Goal: Information Seeking & Learning: Learn about a topic

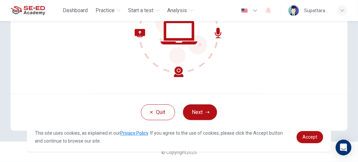
scroll to position [99, 0]
drag, startPoint x: 219, startPoint y: 78, endPoint x: 216, endPoint y: 77, distance: 3.3
click at [216, 76] on div "Welcome to the SE-ED Academy CEFR Reading and Listening Test. We need to confir…" at bounding box center [179, 14] width 337 height 158
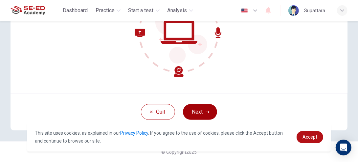
click at [200, 107] on button "Next" at bounding box center [200, 112] width 34 height 16
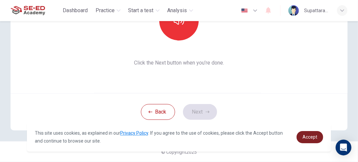
click at [305, 134] on span "Accept" at bounding box center [310, 136] width 15 height 5
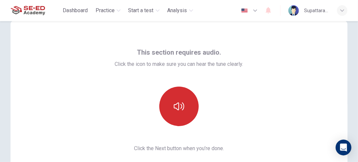
scroll to position [0, 0]
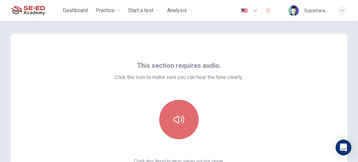
click at [163, 125] on button "button" at bounding box center [178, 119] width 39 height 39
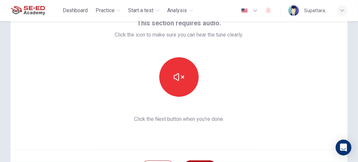
scroll to position [66, 0]
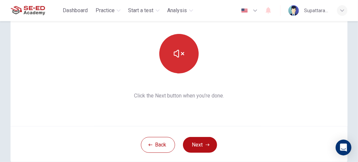
click at [170, 71] on button "button" at bounding box center [178, 53] width 39 height 39
click at [180, 53] on icon "button" at bounding box center [179, 54] width 11 height 8
click at [177, 61] on button "button" at bounding box center [178, 53] width 39 height 39
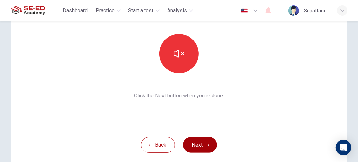
click at [206, 143] on icon "button" at bounding box center [208, 145] width 4 height 4
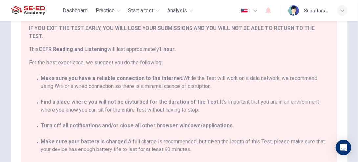
scroll to position [183, 0]
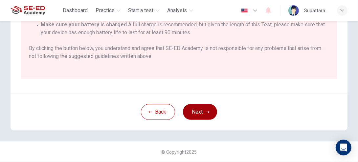
click at [193, 110] on button "Next" at bounding box center [200, 112] width 34 height 16
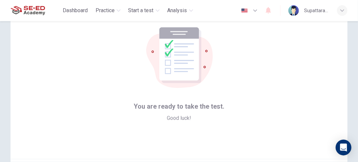
scroll to position [66, 0]
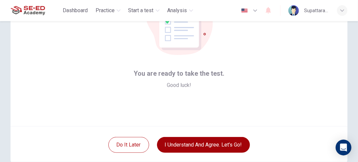
click at [230, 143] on button "I understand and agree. Let’s go!" at bounding box center [203, 145] width 93 height 16
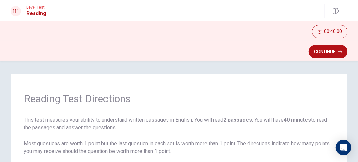
scroll to position [117, 0]
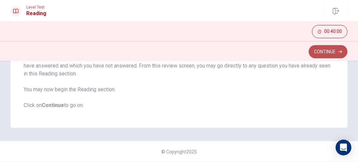
click at [321, 51] on button "Continue" at bounding box center [328, 51] width 39 height 13
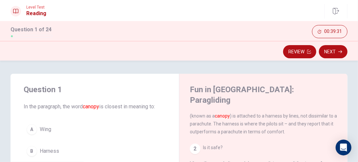
scroll to position [33, 0]
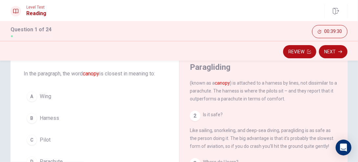
click at [57, 95] on button "A Wing" at bounding box center [95, 96] width 142 height 16
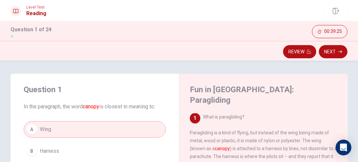
scroll to position [0, 0]
click at [331, 56] on button "Next" at bounding box center [333, 51] width 29 height 13
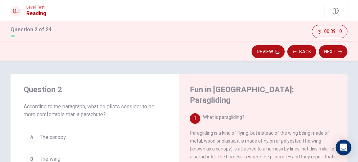
scroll to position [99, 0]
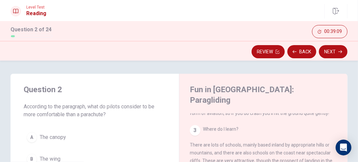
click at [192, 125] on div "3" at bounding box center [195, 130] width 11 height 11
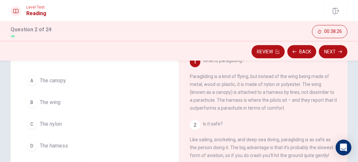
scroll to position [66, 0]
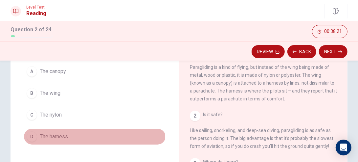
click at [64, 132] on span "The harness" at bounding box center [54, 136] width 28 height 8
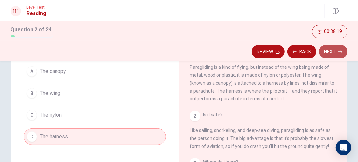
click at [333, 53] on button "Next" at bounding box center [333, 51] width 29 height 13
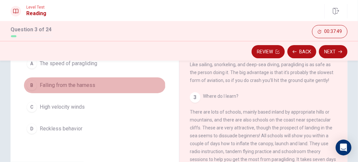
click at [84, 86] on span "Falling from the harness" at bounding box center [68, 85] width 56 height 8
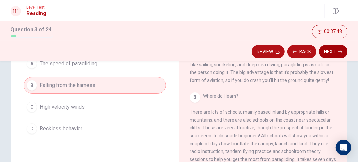
click at [329, 54] on button "Next" at bounding box center [333, 51] width 29 height 13
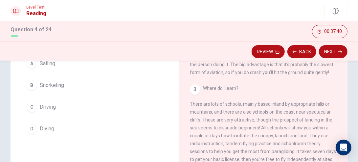
scroll to position [41, 0]
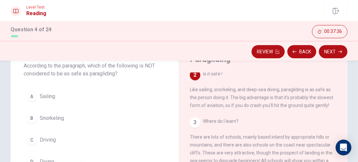
click at [53, 134] on button "C Driving" at bounding box center [95, 139] width 142 height 16
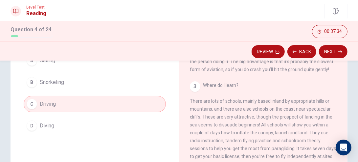
scroll to position [106, 0]
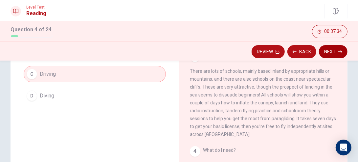
click at [331, 55] on button "Next" at bounding box center [333, 51] width 29 height 13
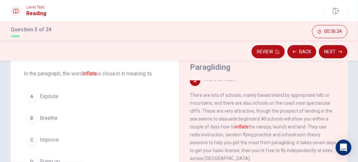
scroll to position [66, 0]
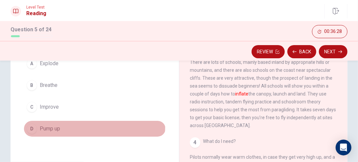
click at [69, 126] on button "D Pump up" at bounding box center [95, 128] width 142 height 16
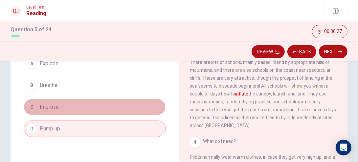
click at [64, 109] on button "C Improve" at bounding box center [95, 107] width 142 height 16
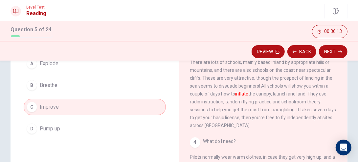
click at [120, 119] on div "A Explode B Breathe C Improve D Pump up" at bounding box center [95, 95] width 142 height 81
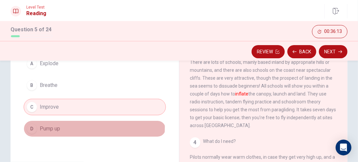
click at [42, 126] on span "Pump up" at bounding box center [50, 129] width 20 height 8
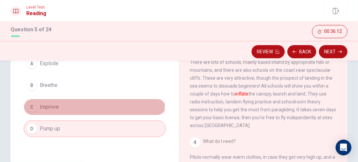
click at [86, 106] on button "C Improve" at bounding box center [95, 107] width 142 height 16
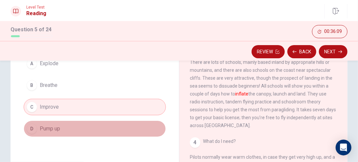
click at [101, 132] on button "D Pump up" at bounding box center [95, 128] width 142 height 16
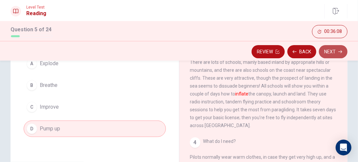
click at [339, 49] on button "Next" at bounding box center [333, 51] width 29 height 13
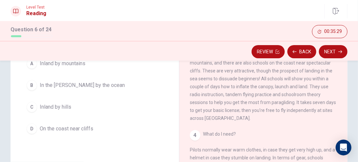
scroll to position [41, 0]
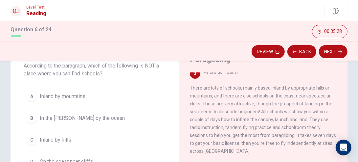
click at [68, 120] on span "In the [PERSON_NAME] by the ocean" at bounding box center [82, 118] width 85 height 8
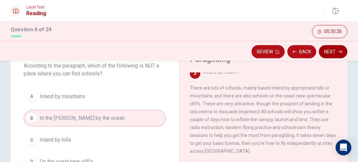
click at [342, 48] on button "Next" at bounding box center [333, 51] width 29 height 13
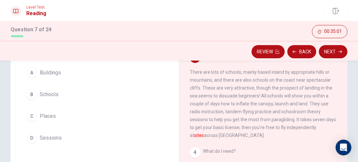
scroll to position [66, 0]
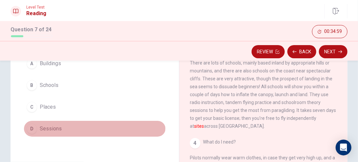
click at [58, 122] on button "D Sessions" at bounding box center [95, 128] width 142 height 16
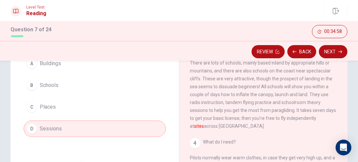
click at [331, 51] on button "Next" at bounding box center [333, 51] width 29 height 13
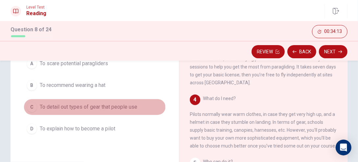
click at [85, 110] on button "C To detail out types of gear that people use" at bounding box center [95, 107] width 142 height 16
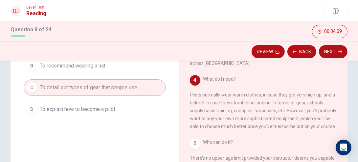
scroll to position [99, 0]
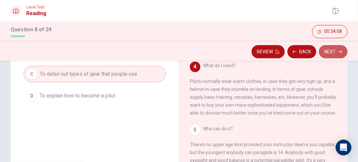
click at [334, 51] on button "Next" at bounding box center [333, 51] width 29 height 13
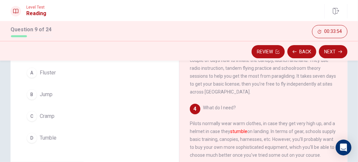
scroll to position [66, 0]
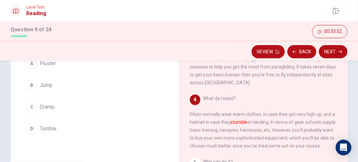
click at [54, 89] on button "B Jump" at bounding box center [95, 85] width 142 height 16
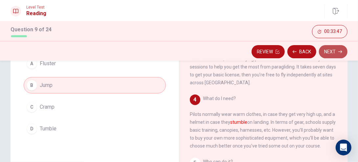
click at [337, 51] on button "Next" at bounding box center [333, 51] width 29 height 13
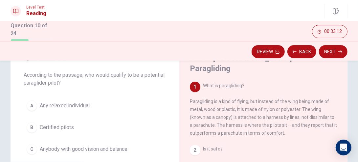
scroll to position [8, 0]
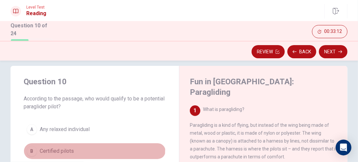
click at [70, 148] on span "Certified pilots" at bounding box center [57, 151] width 34 height 8
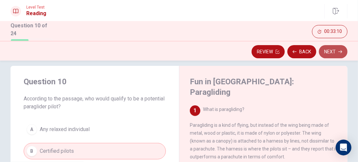
click at [325, 57] on button "Next" at bounding box center [333, 51] width 29 height 13
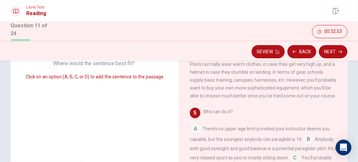
scroll to position [139, 0]
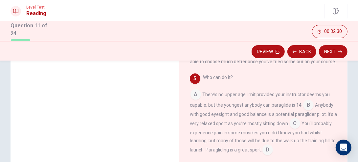
click at [273, 145] on input at bounding box center [268, 150] width 11 height 11
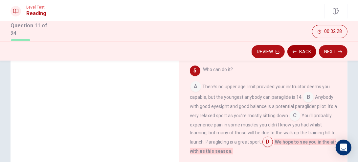
click at [301, 50] on button "Back" at bounding box center [301, 51] width 29 height 13
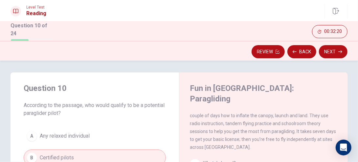
scroll to position [0, 0]
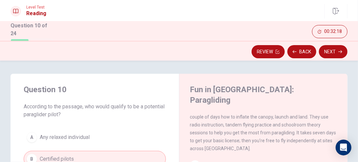
click at [328, 51] on button "Next" at bounding box center [333, 51] width 29 height 13
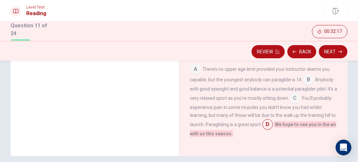
scroll to position [164, 0]
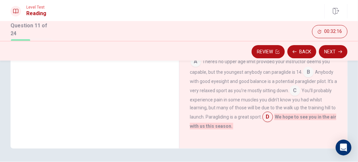
click at [327, 52] on button "Next" at bounding box center [333, 51] width 29 height 13
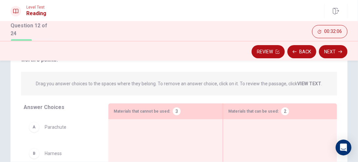
scroll to position [66, 0]
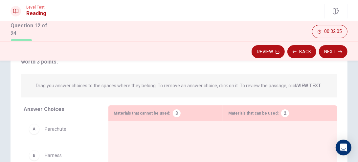
click at [166, 116] on span "Materials that cannot be used:" at bounding box center [142, 113] width 57 height 8
click at [269, 89] on p "Drag you answer choices to the spaces where they belong. To remove an answer ch…" at bounding box center [179, 85] width 286 height 8
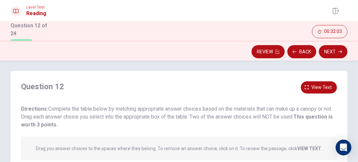
scroll to position [0, 0]
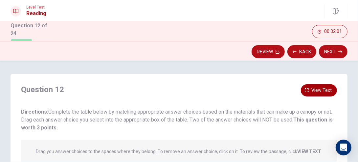
click at [317, 89] on span "View text" at bounding box center [321, 90] width 20 height 8
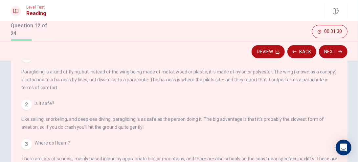
scroll to position [10, 0]
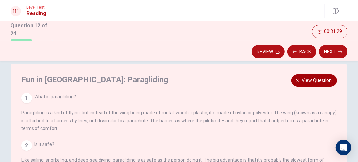
click at [308, 79] on span "View question" at bounding box center [317, 80] width 30 height 8
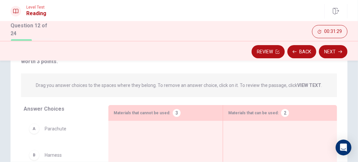
scroll to position [108, 0]
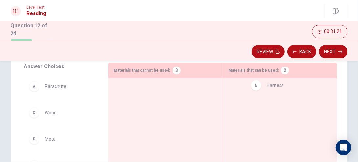
drag, startPoint x: 52, startPoint y: 113, endPoint x: 275, endPoint y: 89, distance: 224.4
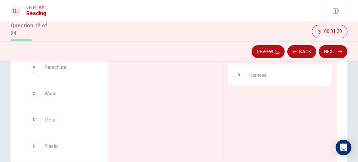
scroll to position [141, 0]
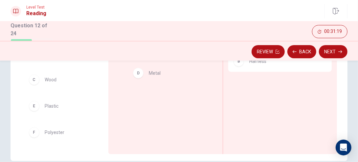
drag, startPoint x: 91, startPoint y: 114, endPoint x: 182, endPoint y: 76, distance: 98.7
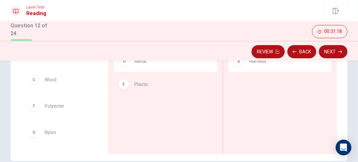
drag, startPoint x: 74, startPoint y: 104, endPoint x: 165, endPoint y: 84, distance: 93.3
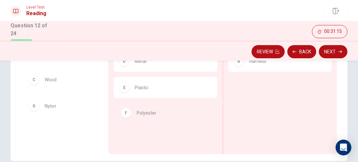
drag, startPoint x: 88, startPoint y: 105, endPoint x: 185, endPoint y: 111, distance: 96.5
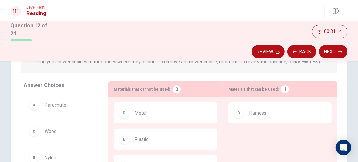
scroll to position [108, 0]
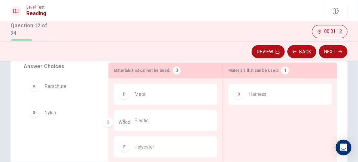
drag, startPoint x: 73, startPoint y: 109, endPoint x: 186, endPoint y: 113, distance: 112.8
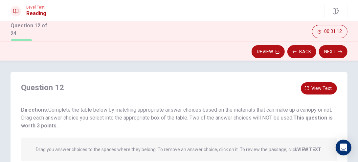
scroll to position [0, 0]
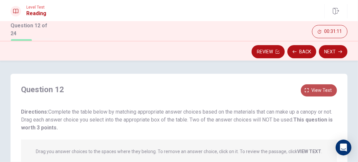
click at [326, 87] on span "View text" at bounding box center [321, 90] width 20 height 8
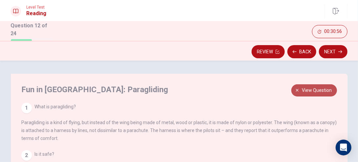
click at [307, 92] on span "View question" at bounding box center [317, 90] width 30 height 8
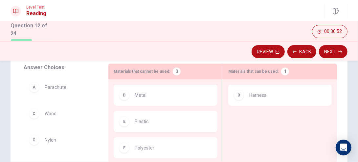
scroll to position [99, 0]
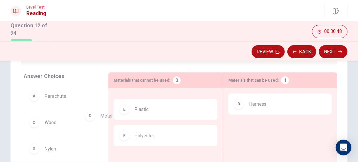
drag, startPoint x: 154, startPoint y: 106, endPoint x: 124, endPoint y: 117, distance: 32.2
drag, startPoint x: 148, startPoint y: 94, endPoint x: 101, endPoint y: 102, distance: 47.4
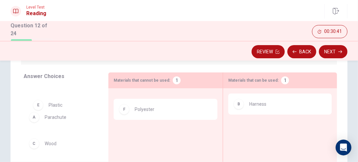
drag, startPoint x: 152, startPoint y: 116, endPoint x: 72, endPoint y: 115, distance: 80.2
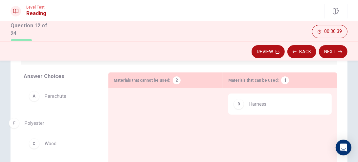
drag, startPoint x: 116, startPoint y: 111, endPoint x: 54, endPoint y: 123, distance: 63.5
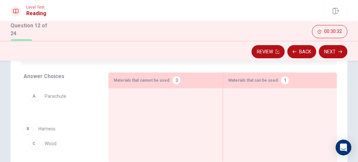
drag, startPoint x: 271, startPoint y: 106, endPoint x: 60, endPoint y: 124, distance: 212.0
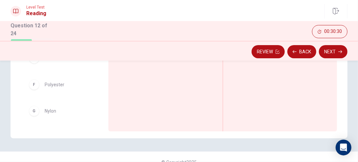
scroll to position [164, 0]
drag, startPoint x: 71, startPoint y: 96, endPoint x: 80, endPoint y: 96, distance: 9.6
click at [87, 101] on div "A Parachute B Harness C Wood D Metal E Plastic F Polyester G Nylon" at bounding box center [64, 70] width 80 height 101
drag, startPoint x: 82, startPoint y: 95, endPoint x: 302, endPoint y: 116, distance: 221.1
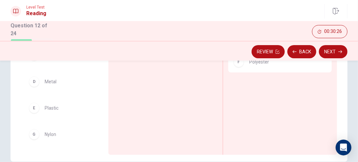
scroll to position [131, 0]
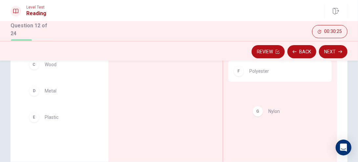
drag, startPoint x: 70, startPoint y: 144, endPoint x: 288, endPoint y: 105, distance: 221.8
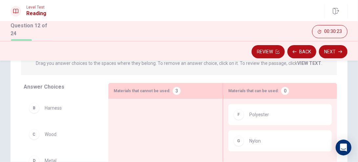
scroll to position [99, 0]
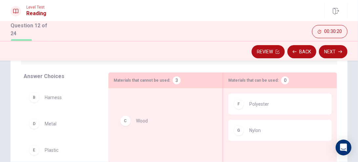
drag, startPoint x: 52, startPoint y: 126, endPoint x: 146, endPoint y: 122, distance: 93.7
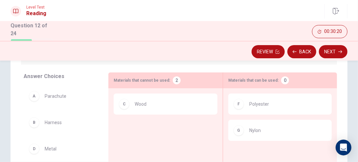
scroll to position [0, 0]
drag, startPoint x: 52, startPoint y: 121, endPoint x: 61, endPoint y: 120, distance: 9.3
drag, startPoint x: 68, startPoint y: 145, endPoint x: 157, endPoint y: 126, distance: 90.7
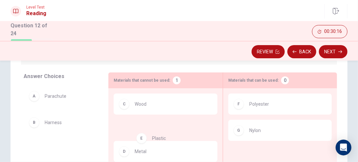
drag, startPoint x: 55, startPoint y: 155, endPoint x: 172, endPoint y: 126, distance: 120.0
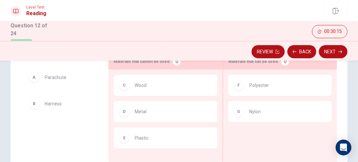
scroll to position [99, 0]
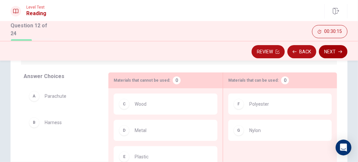
click at [333, 52] on button "Next" at bounding box center [333, 51] width 29 height 13
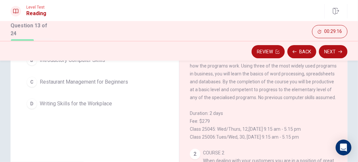
scroll to position [66, 0]
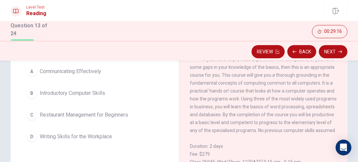
click at [87, 91] on span "Introductory Computer Skills" at bounding box center [72, 93] width 65 height 8
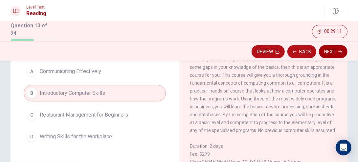
click at [331, 50] on button "Next" at bounding box center [333, 51] width 29 height 13
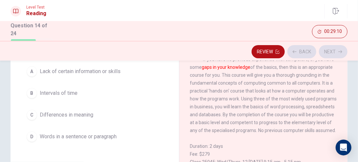
scroll to position [33, 0]
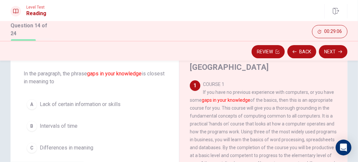
click at [108, 101] on span "Lack of certain information or skills" at bounding box center [80, 104] width 81 height 8
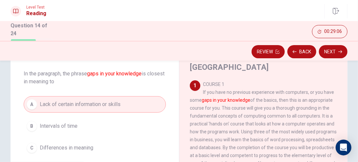
scroll to position [66, 0]
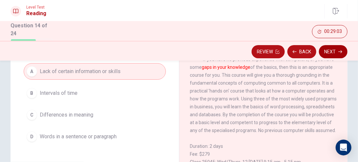
click at [335, 52] on button "Next" at bounding box center [333, 51] width 29 height 13
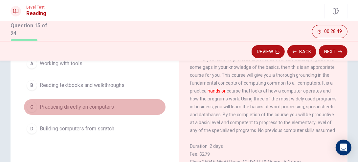
click at [105, 111] on span "Practicing directly on computers" at bounding box center [77, 107] width 74 height 8
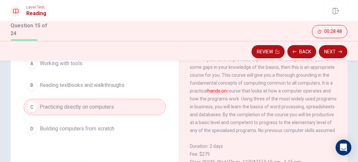
scroll to position [33, 0]
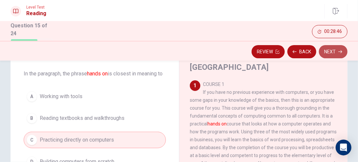
click at [330, 56] on button "Next" at bounding box center [333, 51] width 29 height 13
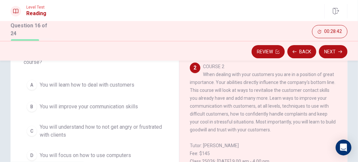
scroll to position [66, 0]
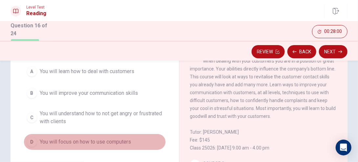
click at [94, 146] on button "D You will focus on how to use computers" at bounding box center [95, 141] width 142 height 16
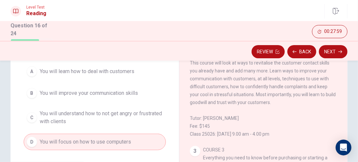
scroll to position [165, 0]
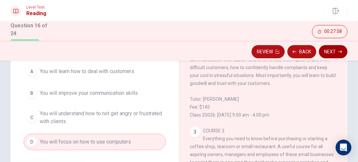
click at [334, 52] on button "Next" at bounding box center [333, 51] width 29 height 13
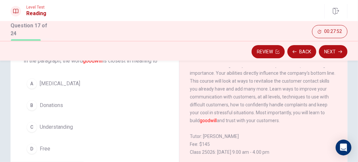
scroll to position [58, 0]
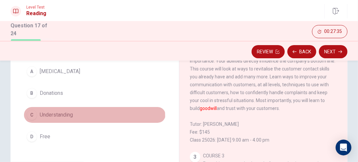
click at [57, 116] on span "Understanding" at bounding box center [56, 115] width 33 height 8
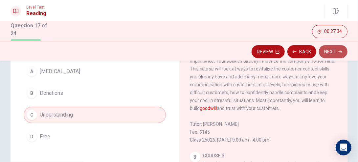
click at [331, 54] on button "Next" at bounding box center [333, 51] width 29 height 13
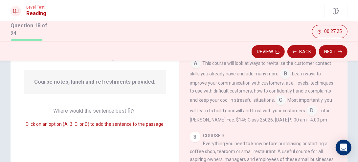
scroll to position [122, 0]
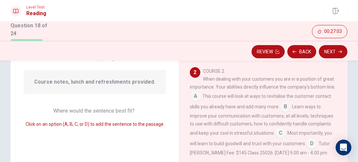
click at [291, 112] on input at bounding box center [285, 107] width 11 height 11
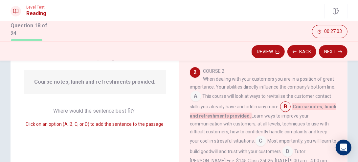
scroll to position [155, 0]
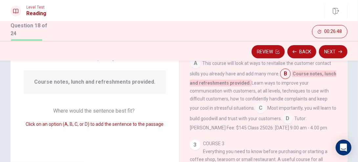
click at [260, 114] on input at bounding box center [261, 108] width 11 height 11
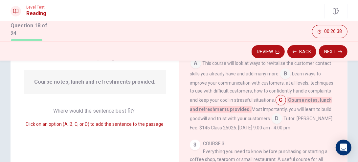
click at [291, 80] on input at bounding box center [285, 74] width 11 height 11
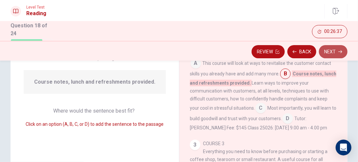
click at [329, 52] on button "Next" at bounding box center [333, 51] width 29 height 13
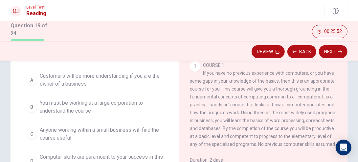
scroll to position [66, 0]
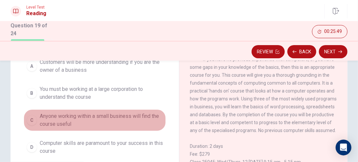
click at [103, 129] on button "C Anyone working within a small business will find the course useful" at bounding box center [95, 120] width 142 height 22
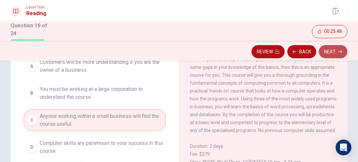
click at [336, 55] on button "Next" at bounding box center [333, 51] width 29 height 13
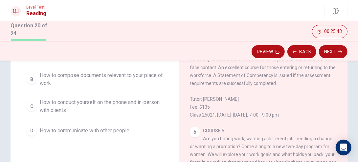
scroll to position [41, 0]
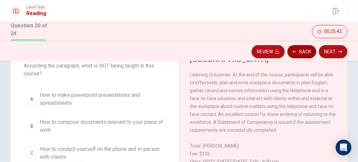
click at [305, 50] on button "Back" at bounding box center [301, 51] width 29 height 13
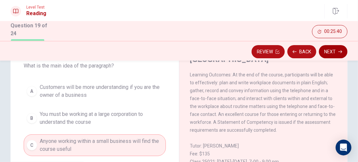
click at [332, 51] on button "Next" at bounding box center [333, 51] width 29 height 13
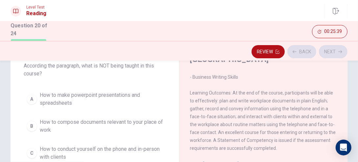
scroll to position [362, 0]
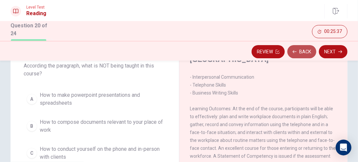
click at [307, 48] on button "Back" at bounding box center [301, 51] width 29 height 13
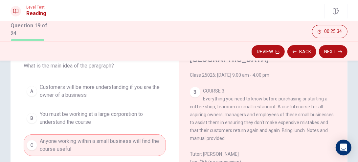
scroll to position [453, 0]
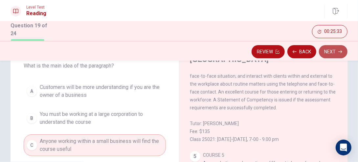
click at [337, 52] on button "Next" at bounding box center [333, 51] width 29 height 13
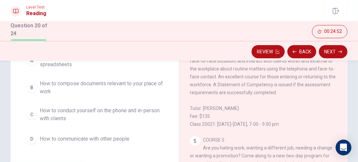
scroll to position [66, 0]
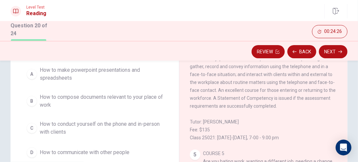
click at [116, 74] on span "How to make powerpoint presentations and spreadsheets" at bounding box center [101, 74] width 123 height 16
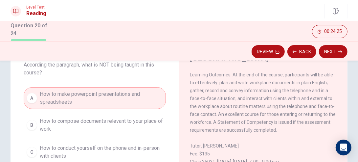
scroll to position [33, 0]
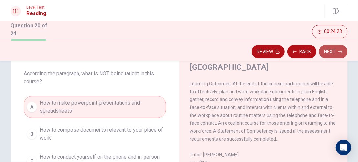
click at [340, 47] on button "Next" at bounding box center [333, 51] width 29 height 13
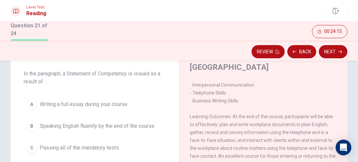
click at [116, 128] on span "Speaking English fluently by the end of the course" at bounding box center [97, 126] width 115 height 8
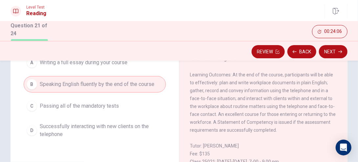
scroll to position [66, 0]
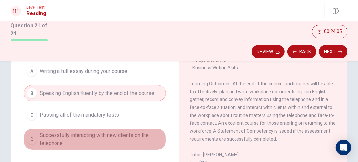
click at [119, 131] on span "Successfully interacting with new clients on the telephone" at bounding box center [101, 139] width 123 height 16
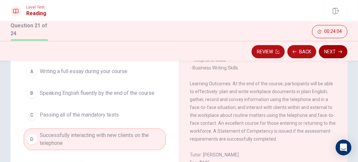
click at [331, 53] on button "Next" at bounding box center [333, 51] width 29 height 13
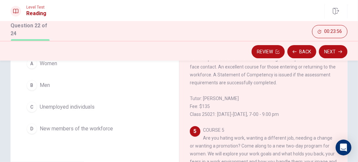
click at [75, 112] on button "C Unemployed individuals" at bounding box center [95, 107] width 142 height 16
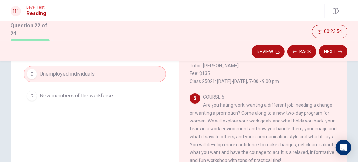
scroll to position [131, 0]
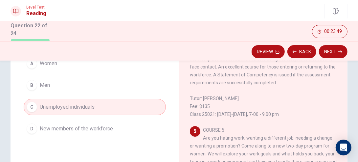
click at [86, 129] on span "New members of the workforce" at bounding box center [76, 129] width 73 height 8
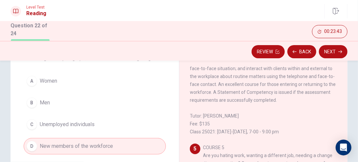
scroll to position [33, 0]
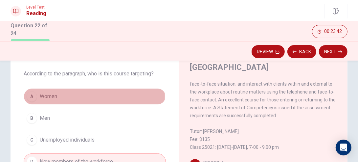
click at [77, 96] on button "A Women" at bounding box center [95, 96] width 142 height 16
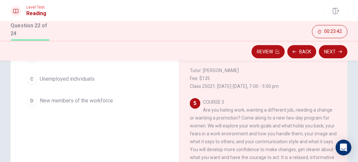
scroll to position [131, 0]
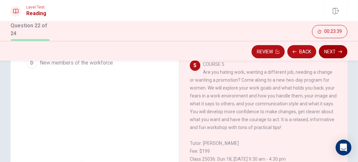
click at [331, 50] on button "Next" at bounding box center [333, 51] width 29 height 13
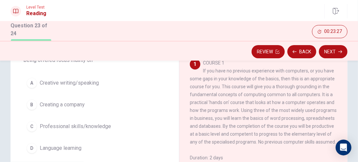
scroll to position [41, 0]
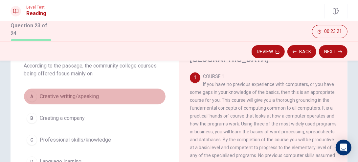
click at [96, 90] on button "A Creative writing/speaking" at bounding box center [95, 96] width 142 height 16
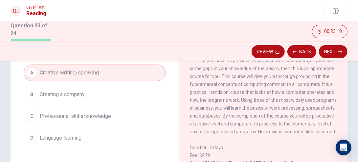
scroll to position [74, 0]
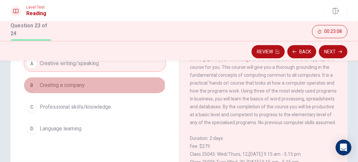
click at [76, 84] on span "Creating a company" at bounding box center [62, 85] width 45 height 8
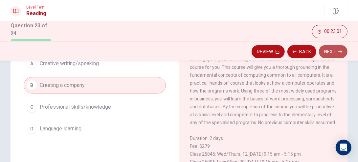
click at [335, 48] on button "Next" at bounding box center [333, 51] width 29 height 13
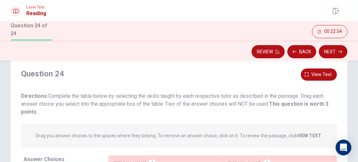
scroll to position [8, 0]
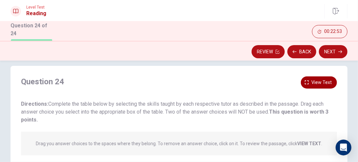
click at [321, 79] on span "View text" at bounding box center [321, 82] width 20 height 8
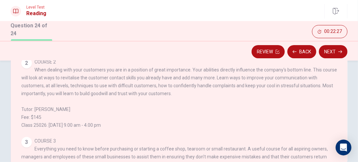
scroll to position [0, 0]
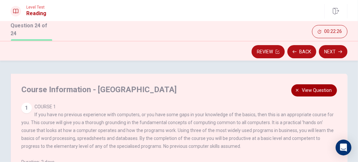
click at [303, 88] on span "View question" at bounding box center [317, 90] width 30 height 8
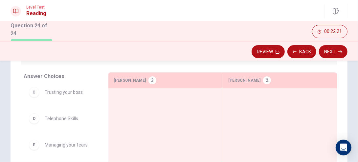
scroll to position [66, 0]
drag, startPoint x: 63, startPoint y: 96, endPoint x: 161, endPoint y: 110, distance: 98.9
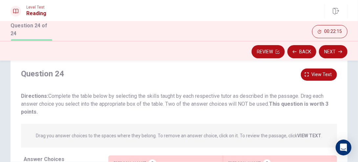
scroll to position [0, 0]
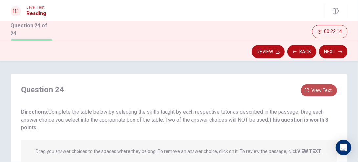
click at [320, 89] on span "View text" at bounding box center [321, 90] width 20 height 8
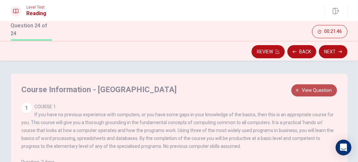
click at [305, 89] on span "View question" at bounding box center [317, 90] width 30 height 8
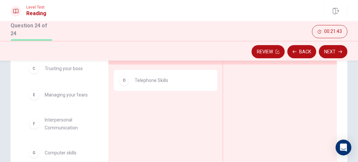
scroll to position [131, 0]
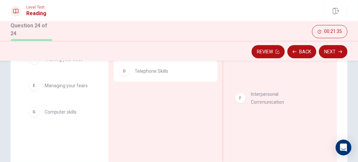
drag, startPoint x: 65, startPoint y: 118, endPoint x: 273, endPoint y: 101, distance: 208.6
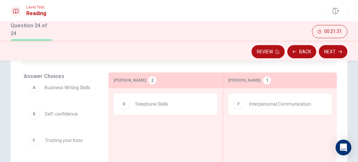
scroll to position [0, 0]
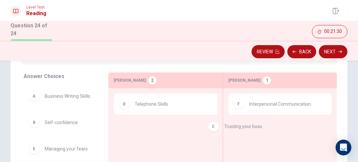
drag, startPoint x: 77, startPoint y: 154, endPoint x: 278, endPoint y: 123, distance: 203.8
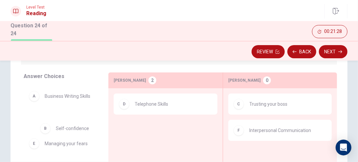
drag, startPoint x: 74, startPoint y: 130, endPoint x: 82, endPoint y: 130, distance: 8.6
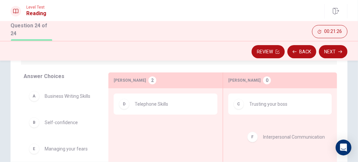
drag, startPoint x: 264, startPoint y: 131, endPoint x: 283, endPoint y: 121, distance: 20.7
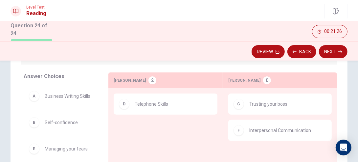
drag, startPoint x: 283, startPoint y: 115, endPoint x: 161, endPoint y: 121, distance: 122.1
click at [158, 122] on div "Answer Choices A Business Writing Skills B Self-confidence E Managing your fear…" at bounding box center [179, 135] width 337 height 126
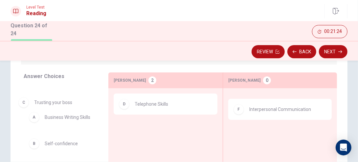
drag, startPoint x: 270, startPoint y: 108, endPoint x: 55, endPoint y: 105, distance: 215.2
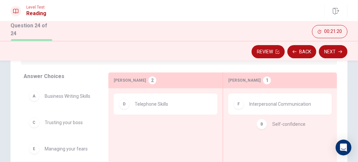
drag, startPoint x: 65, startPoint y: 134, endPoint x: 297, endPoint y: 130, distance: 232.3
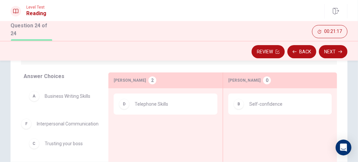
drag, startPoint x: 201, startPoint y: 144, endPoint x: 37, endPoint y: 130, distance: 164.5
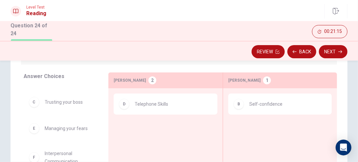
scroll to position [35, 0]
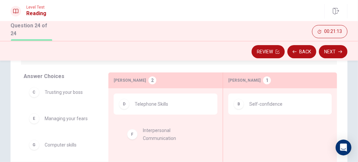
drag, startPoint x: 75, startPoint y: 151, endPoint x: 171, endPoint y: 134, distance: 97.4
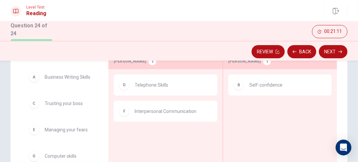
scroll to position [99, 0]
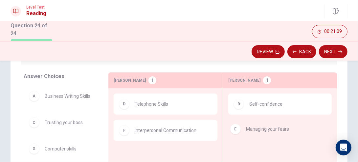
drag, startPoint x: 81, startPoint y: 151, endPoint x: 285, endPoint y: 130, distance: 204.8
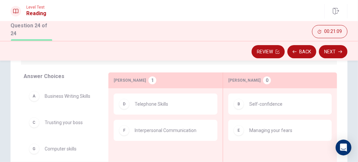
scroll to position [0, 0]
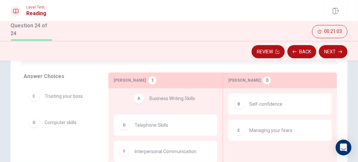
drag, startPoint x: 78, startPoint y: 101, endPoint x: 186, endPoint y: 104, distance: 107.8
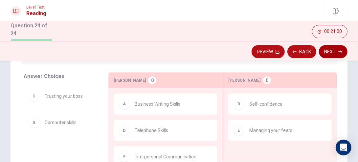
click at [332, 55] on button "Next" at bounding box center [333, 51] width 29 height 13
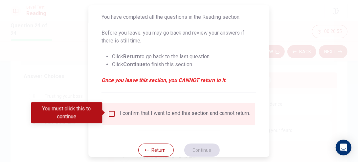
scroll to position [83, 0]
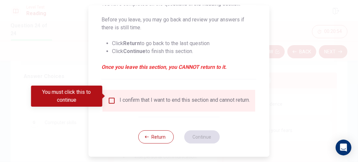
click at [115, 97] on div "I confirm that I want to end this section and cannot return." at bounding box center [179, 101] width 142 height 8
click at [112, 97] on input "You must click this to continue" at bounding box center [112, 101] width 8 height 8
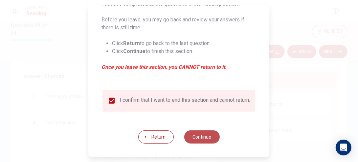
click at [201, 138] on button "Continue" at bounding box center [201, 136] width 35 height 13
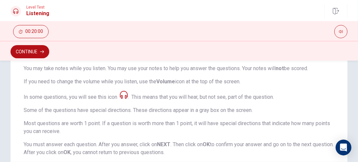
click at [83, 98] on p "In some questions, you will see this icon" at bounding box center [76, 96] width 104 height 10
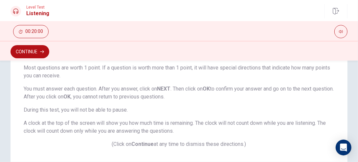
scroll to position [193, 0]
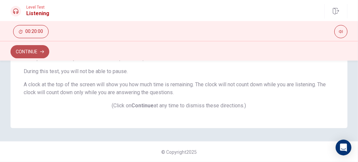
click at [39, 51] on button "Continue" at bounding box center [30, 51] width 39 height 13
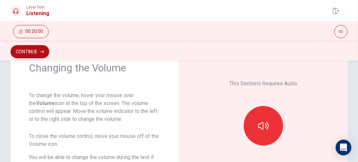
scroll to position [21, 0]
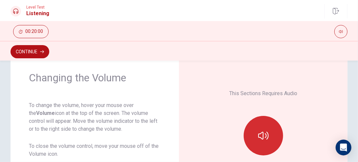
click at [255, 136] on button "button" at bounding box center [263, 135] width 39 height 39
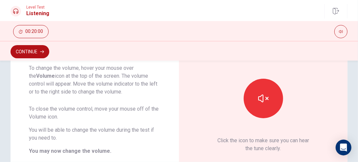
scroll to position [87, 0]
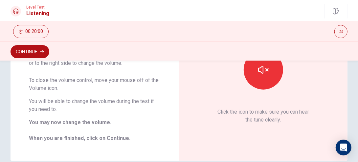
click at [36, 50] on button "Continue" at bounding box center [30, 51] width 39 height 13
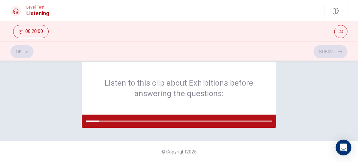
click at [286, 135] on div "Listen to this clip about Exhibitions before answering the questions: © Copyrig…" at bounding box center [179, 110] width 358 height 101
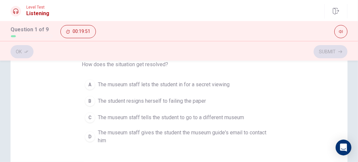
scroll to position [67, 0]
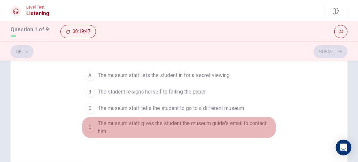
click at [167, 128] on span "The museum staff gives the student the museum guide's email to contact him" at bounding box center [185, 127] width 175 height 16
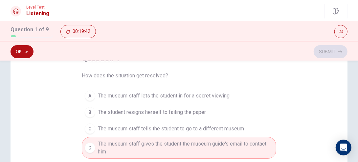
scroll to position [66, 0]
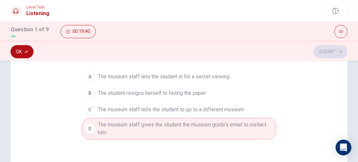
click at [17, 53] on button "Ok" at bounding box center [22, 51] width 23 height 13
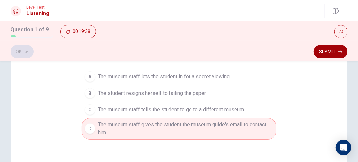
click at [326, 57] on button "Submit" at bounding box center [331, 51] width 34 height 13
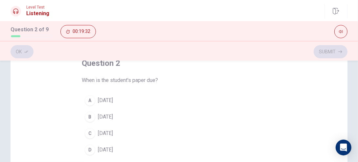
scroll to position [33, 0]
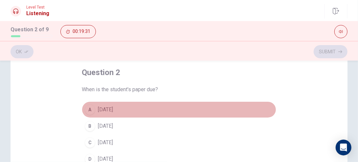
click at [120, 114] on button "A [DATE]" at bounding box center [179, 109] width 195 height 16
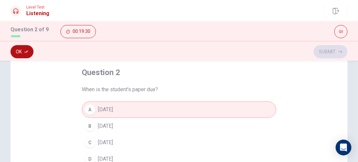
click at [26, 52] on button "Ok" at bounding box center [22, 51] width 23 height 13
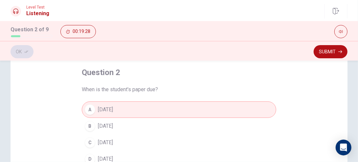
click at [327, 54] on button "Submit" at bounding box center [331, 51] width 34 height 13
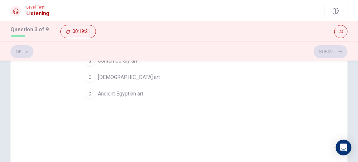
scroll to position [99, 0]
click at [131, 93] on span "Ancient Egyptian art" at bounding box center [120, 93] width 45 height 8
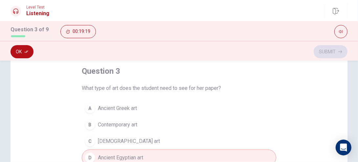
scroll to position [33, 0]
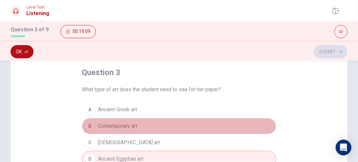
click at [126, 128] on span "Contemporary art" at bounding box center [117, 126] width 39 height 8
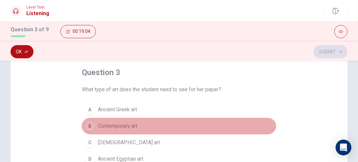
drag, startPoint x: 101, startPoint y: 125, endPoint x: 114, endPoint y: 131, distance: 14.5
click at [114, 131] on button "B Contemporary art" at bounding box center [179, 126] width 195 height 16
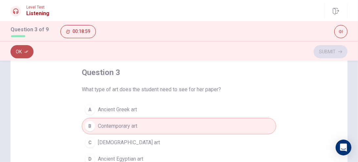
click at [29, 50] on button "Ok" at bounding box center [22, 51] width 23 height 13
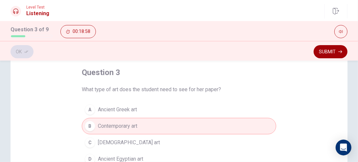
click at [333, 54] on button "Submit" at bounding box center [331, 51] width 34 height 13
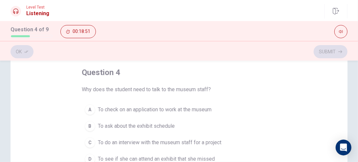
scroll to position [66, 0]
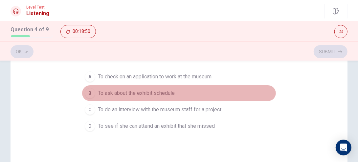
click at [156, 91] on span "To ask about the exhibit schedule" at bounding box center [136, 93] width 77 height 8
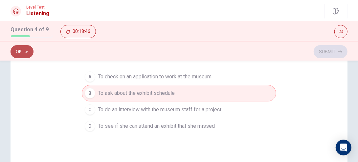
click at [20, 56] on button "Ok" at bounding box center [22, 51] width 23 height 13
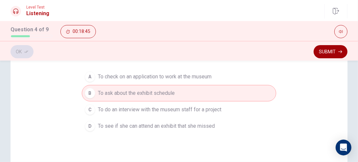
click at [331, 54] on button "Submit" at bounding box center [331, 51] width 34 height 13
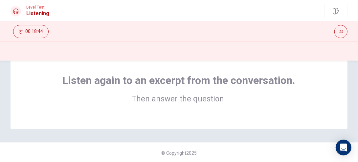
scroll to position [12, 0]
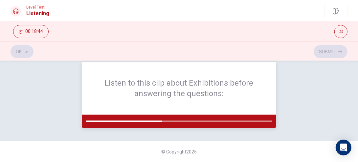
click at [180, 104] on div "Listen to this clip about Exhibitions before answering the questions:" at bounding box center [179, 88] width 195 height 53
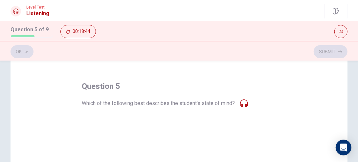
scroll to position [33, 0]
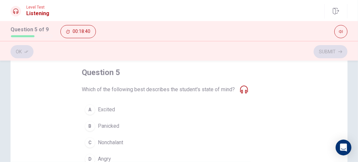
click at [101, 110] on span "Excited" at bounding box center [106, 109] width 17 height 8
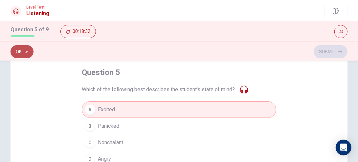
click at [18, 51] on button "Ok" at bounding box center [22, 51] width 23 height 13
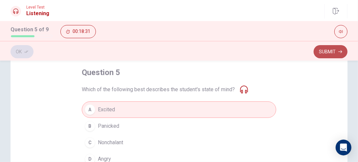
click at [328, 54] on button "Submit" at bounding box center [331, 51] width 34 height 13
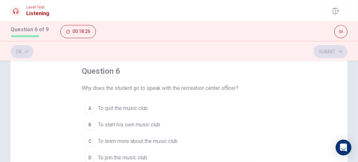
scroll to position [67, 0]
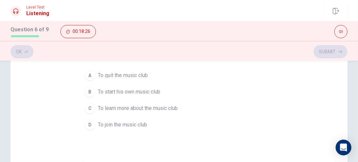
click at [126, 130] on button "D To join the music club" at bounding box center [179, 124] width 195 height 16
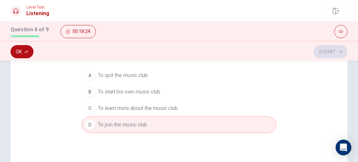
click at [26, 50] on icon "button" at bounding box center [26, 52] width 4 height 4
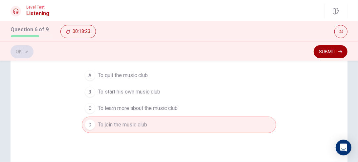
click at [324, 53] on button "Submit" at bounding box center [331, 51] width 34 height 13
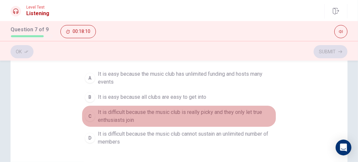
click at [109, 114] on span "It is difficult because the music club is really picky and they only let true e…" at bounding box center [185, 116] width 175 height 16
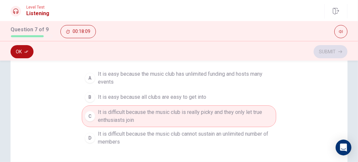
click at [29, 52] on button "Ok" at bounding box center [22, 51] width 23 height 13
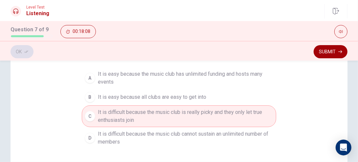
click at [324, 55] on button "Submit" at bounding box center [331, 51] width 34 height 13
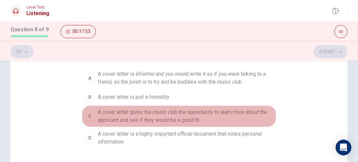
click at [191, 117] on span "A cover letter gives the music club the opportunity to learn more about the app…" at bounding box center [185, 116] width 175 height 16
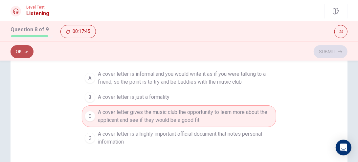
click at [24, 54] on button "Ok" at bounding box center [22, 51] width 23 height 13
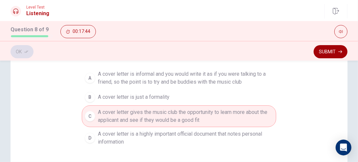
click at [325, 55] on button "Submit" at bounding box center [331, 51] width 34 height 13
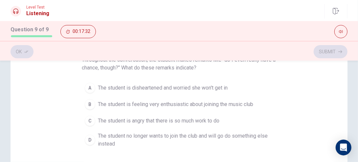
scroll to position [75, 0]
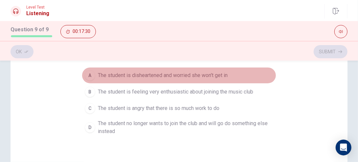
click at [215, 79] on span "The student is disheartened and worried she won't get in" at bounding box center [163, 75] width 130 height 8
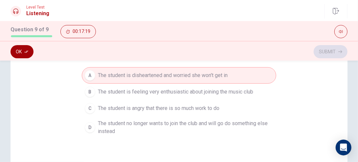
click at [20, 50] on button "Ok" at bounding box center [22, 51] width 23 height 13
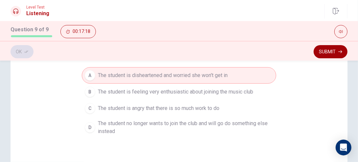
click at [335, 53] on button "Submit" at bounding box center [331, 51] width 34 height 13
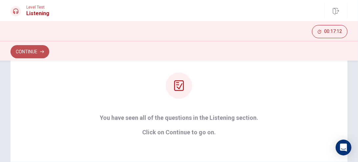
click at [45, 51] on button "Continue" at bounding box center [30, 51] width 39 height 13
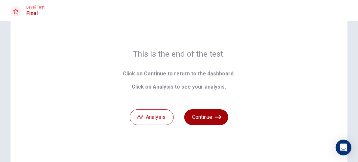
scroll to position [42, 0]
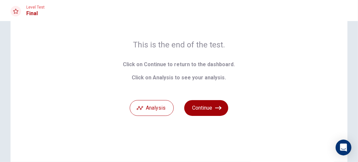
click at [211, 106] on button "Continue" at bounding box center [206, 108] width 44 height 16
